Goal: Transaction & Acquisition: Purchase product/service

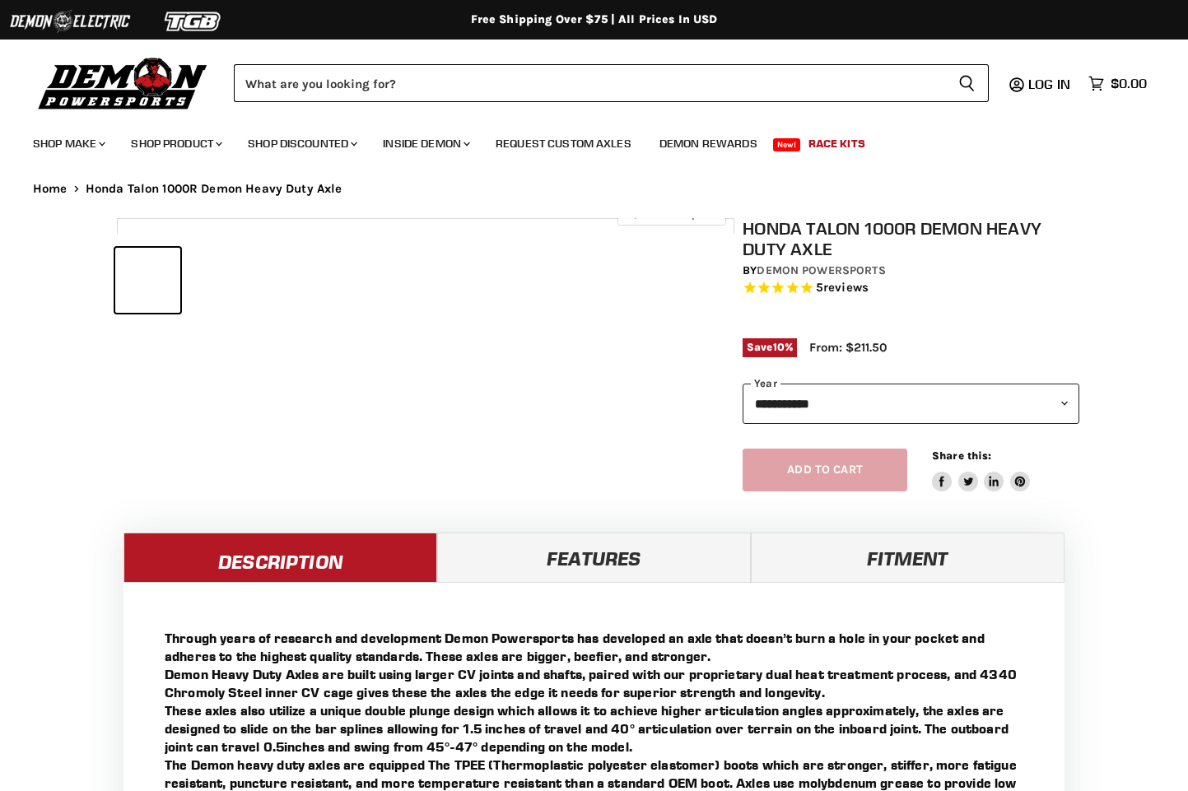
select select "******"
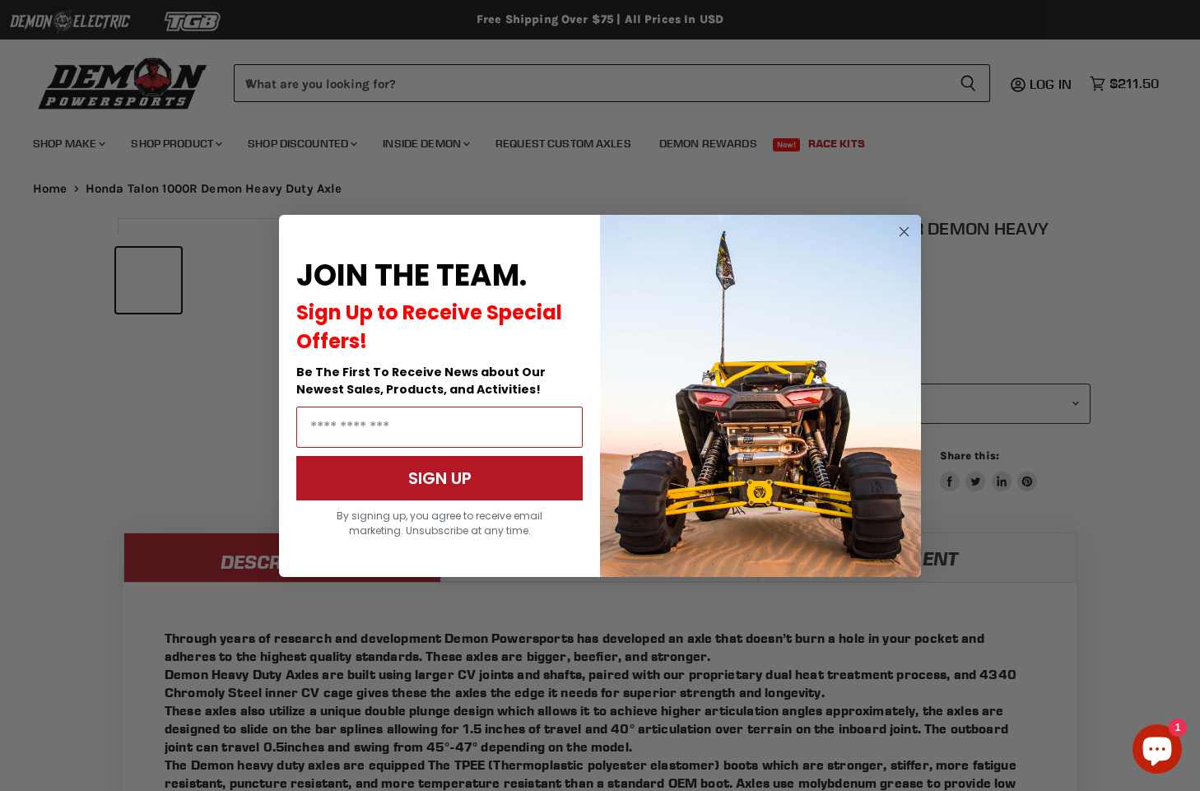
scroll to position [567, 0]
